Goal: Task Accomplishment & Management: Complete application form

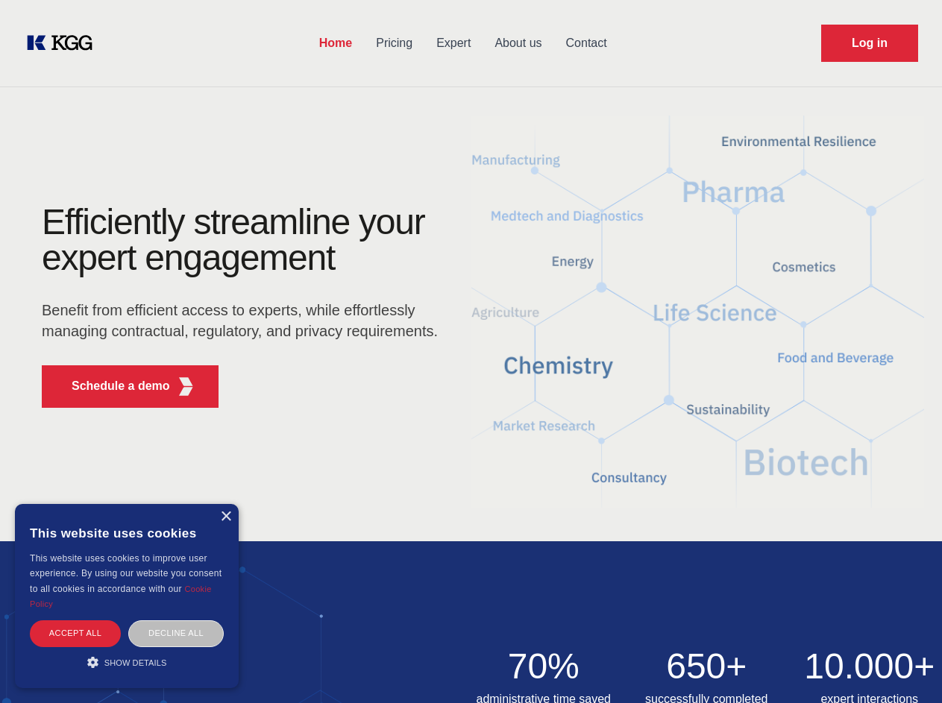
click at [471, 351] on div "Efficiently streamline your expert engagement Benefit from efficient access to …" at bounding box center [244, 311] width 453 height 215
click at [112, 386] on p "Schedule a demo" at bounding box center [121, 386] width 98 height 18
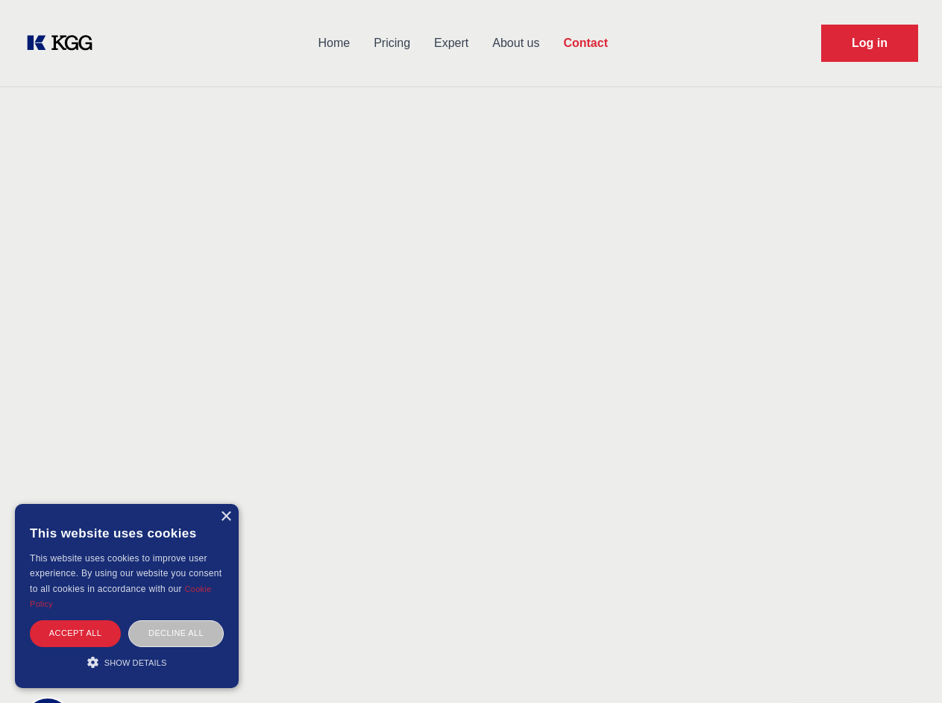
click at [225, 517] on div "× This website uses cookies This website uses cookies to improve user experienc…" at bounding box center [127, 596] width 224 height 184
click at [75, 633] on div "Accept all" at bounding box center [75, 633] width 91 height 26
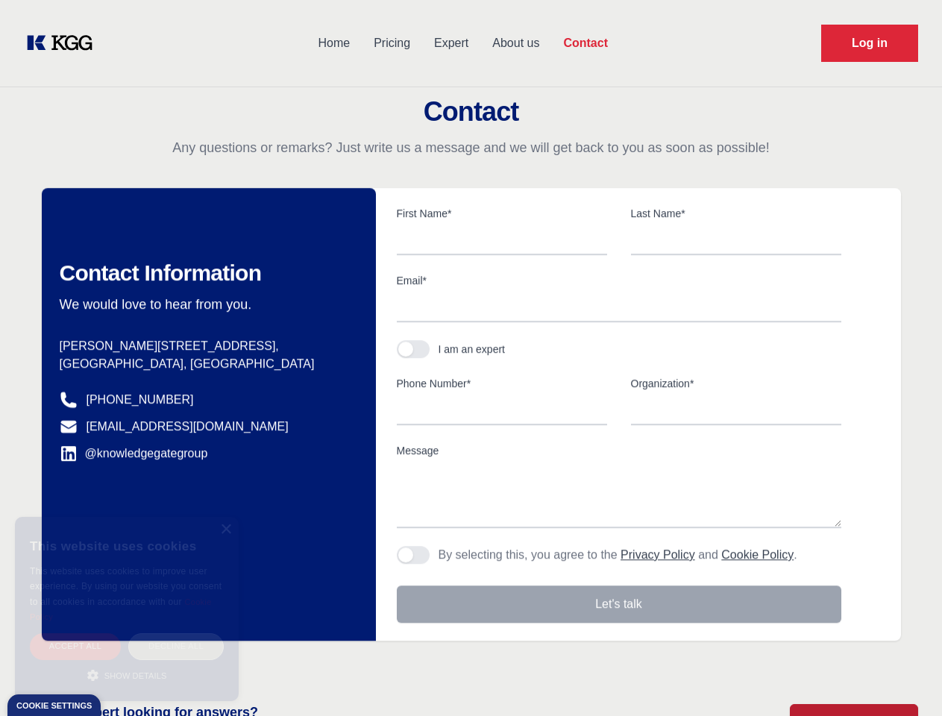
click at [176, 633] on div "Decline all" at bounding box center [175, 646] width 95 height 26
click at [127, 662] on main "Contact Any questions or remarks? Just write us a message and we will get back …" at bounding box center [471, 388] width 942 height 776
